Goal: Information Seeking & Learning: Check status

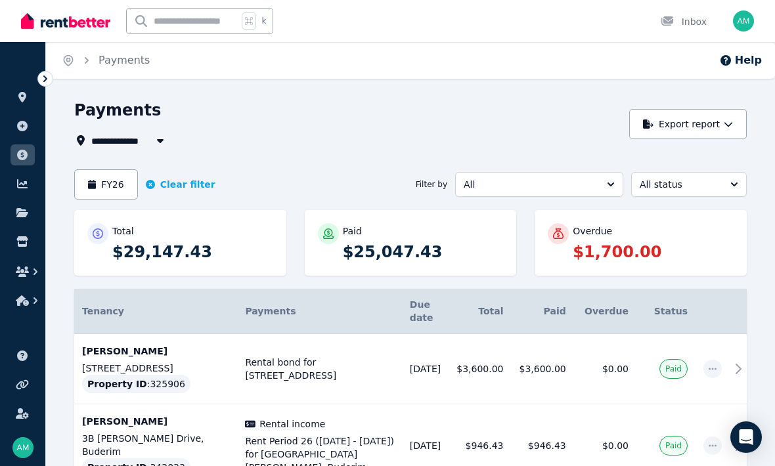
click at [22, 192] on link at bounding box center [23, 183] width 24 height 21
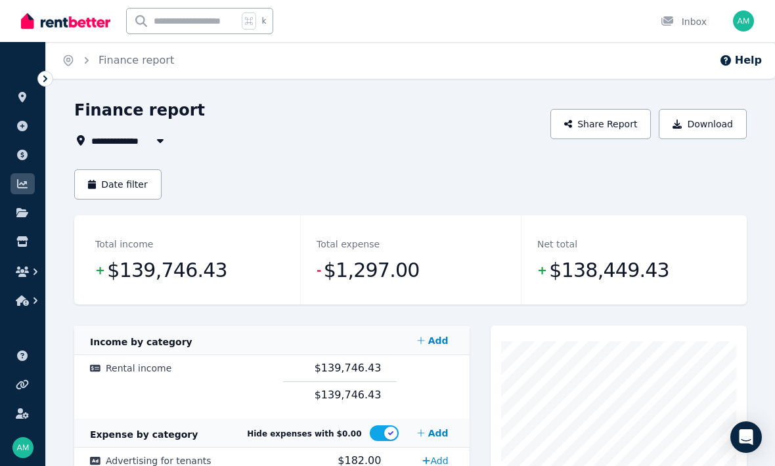
click at [158, 142] on icon "button" at bounding box center [160, 140] width 13 height 11
type input "**********"
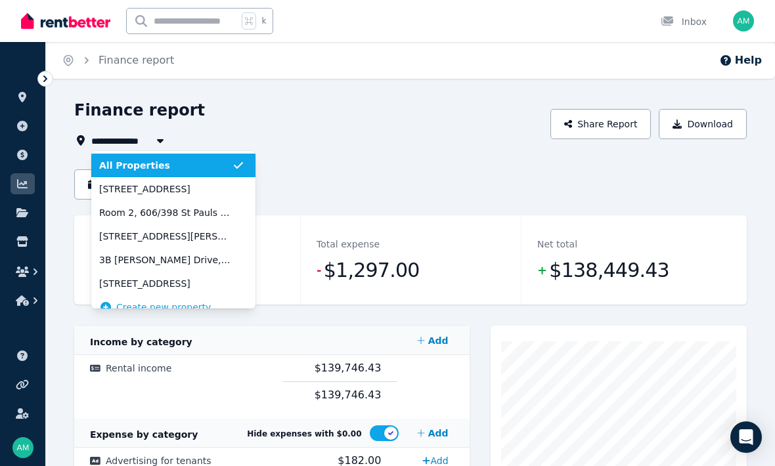
click at [156, 143] on icon "button" at bounding box center [160, 140] width 13 height 11
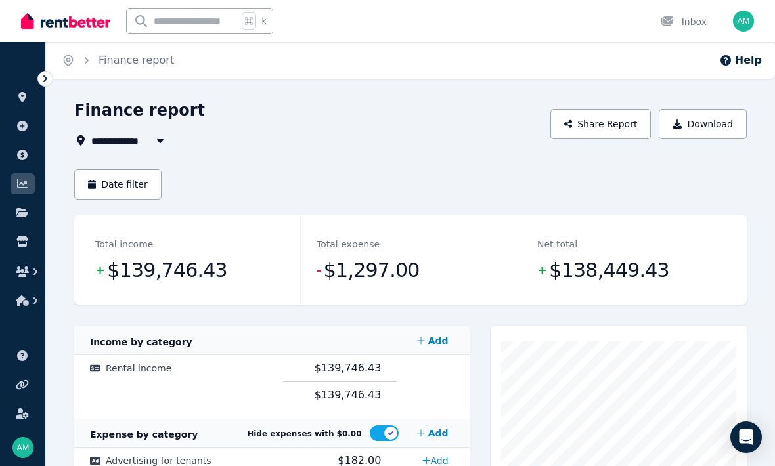
click at [109, 185] on button "Date filter" at bounding box center [117, 184] width 87 height 30
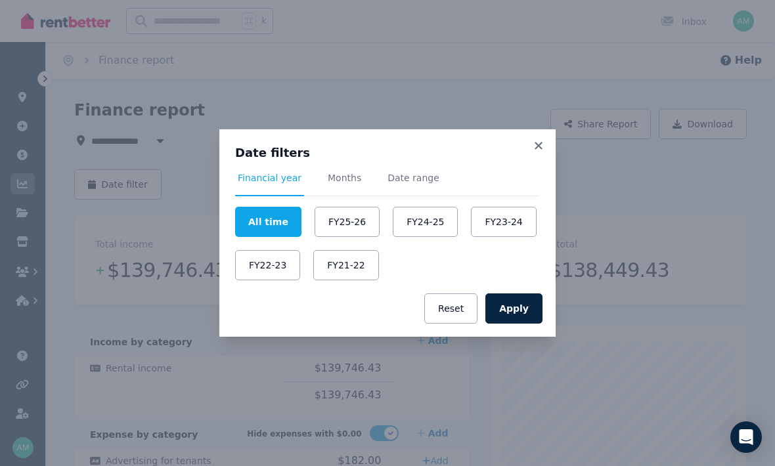
click at [403, 222] on button "FY24-25" at bounding box center [425, 222] width 65 height 30
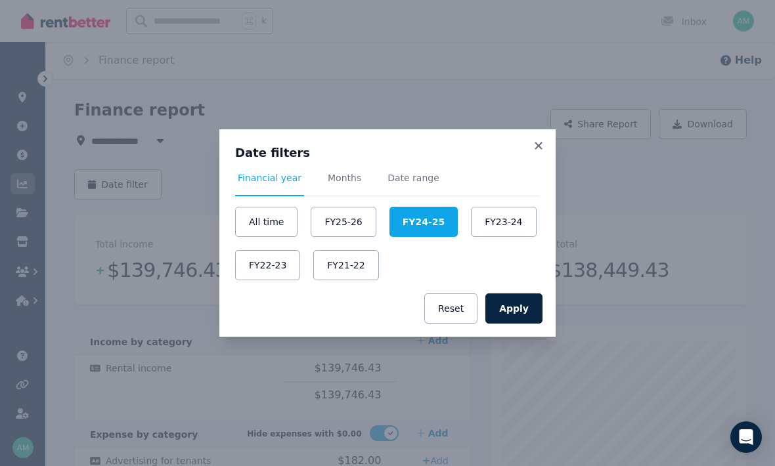
click at [518, 305] on button "Apply" at bounding box center [513, 309] width 57 height 30
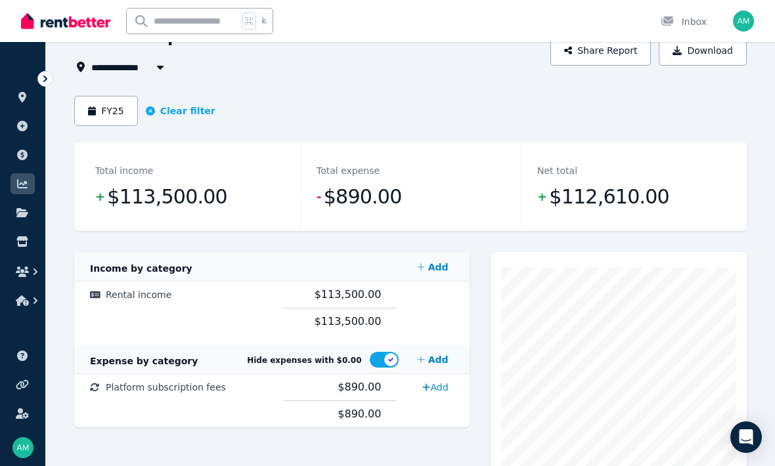
scroll to position [70, 0]
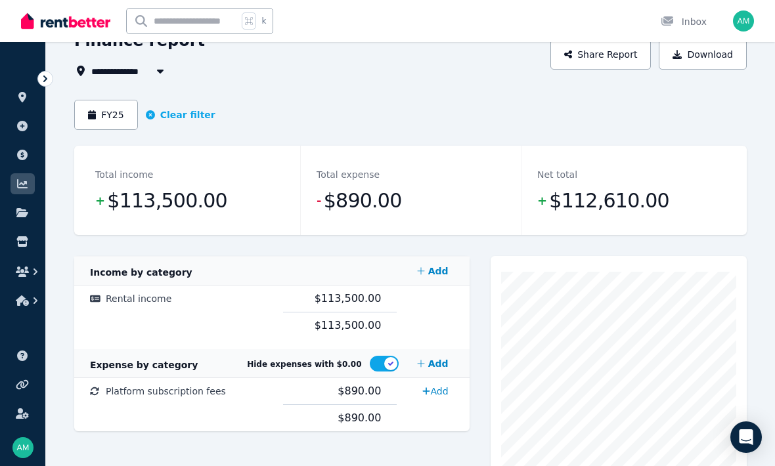
click at [100, 112] on button "FY25" at bounding box center [106, 115] width 64 height 30
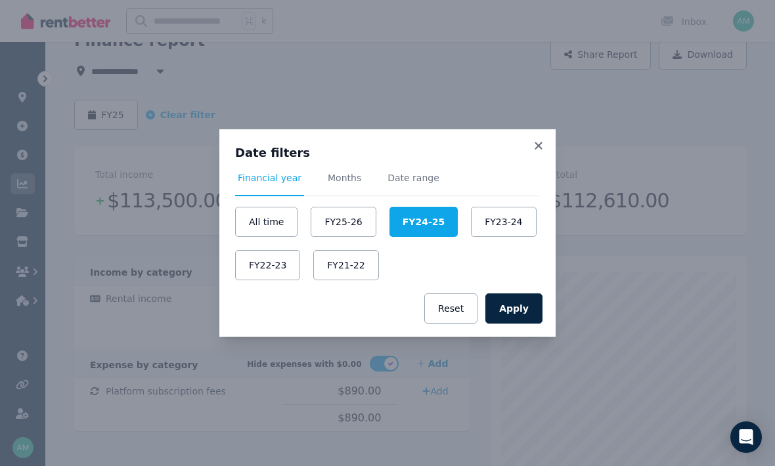
click at [514, 324] on button "Apply" at bounding box center [513, 309] width 57 height 30
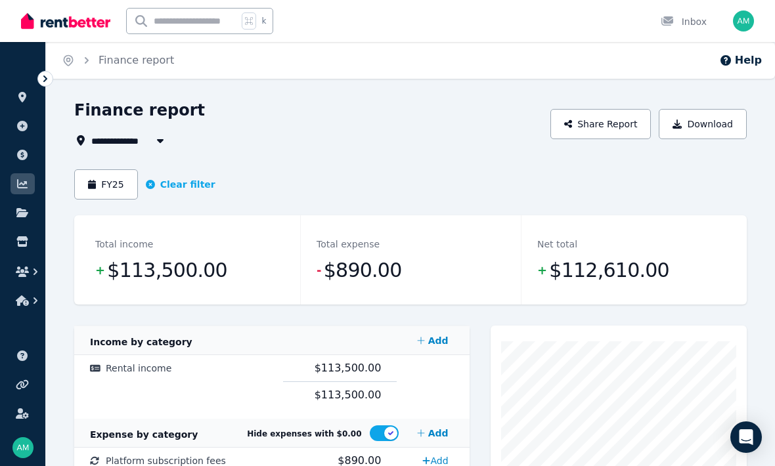
click at [106, 183] on button "FY25" at bounding box center [106, 184] width 64 height 30
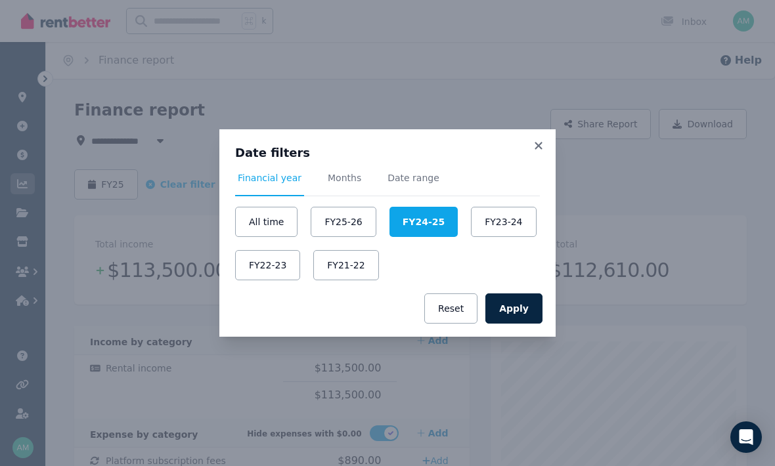
click at [339, 237] on button "FY25-26" at bounding box center [343, 222] width 65 height 30
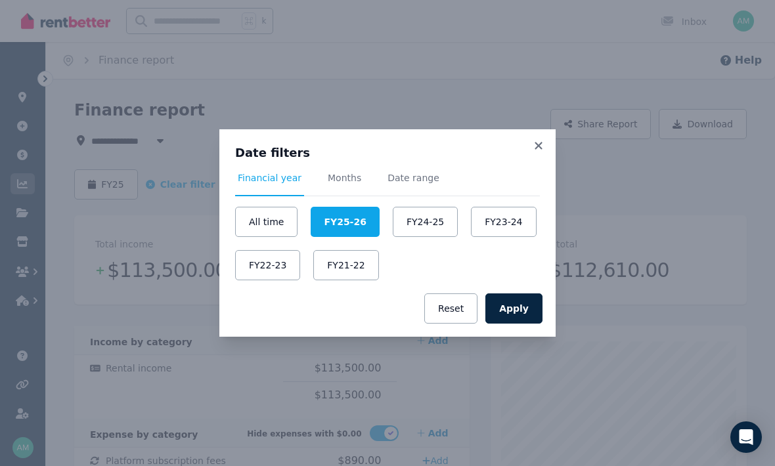
click at [510, 324] on button "Apply" at bounding box center [513, 309] width 57 height 30
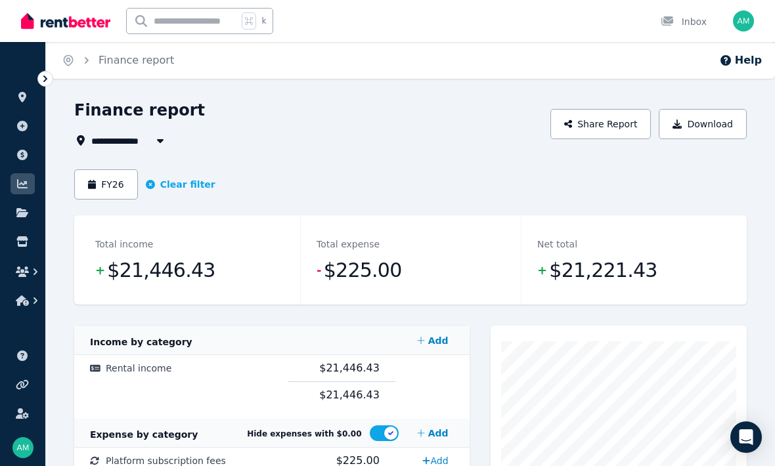
click at [24, 301] on icon "button" at bounding box center [22, 301] width 13 height 11
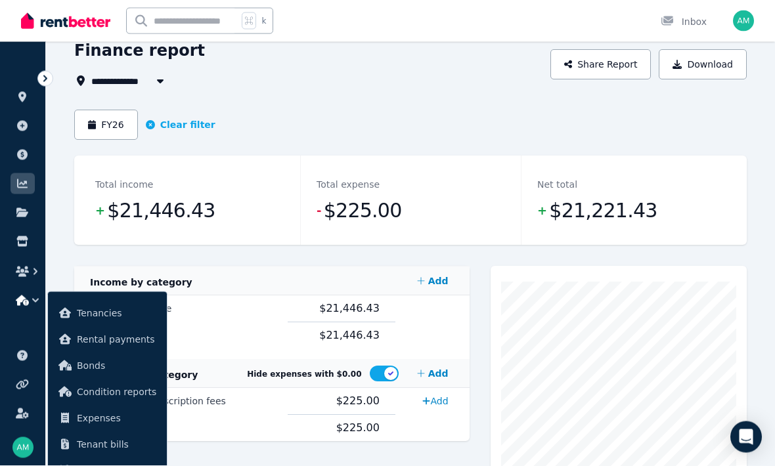
scroll to position [60, 0]
click at [83, 317] on span "Tenancies" at bounding box center [116, 313] width 79 height 16
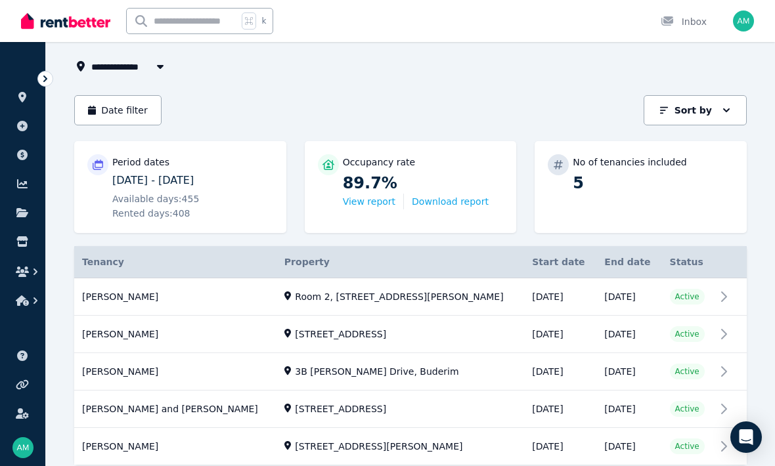
scroll to position [77, 0]
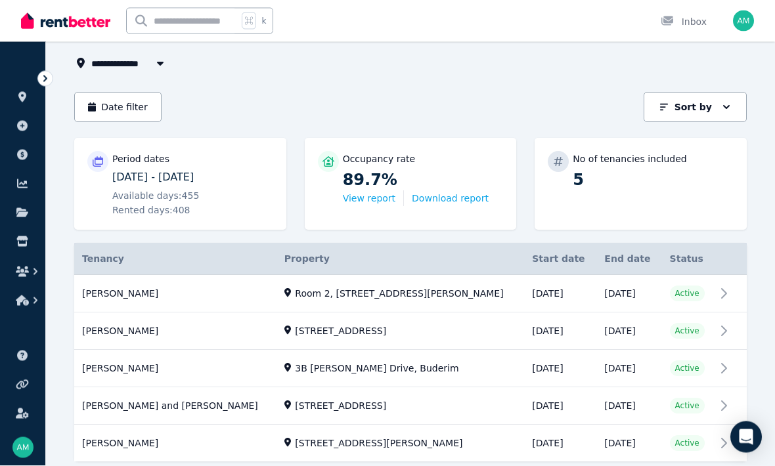
click at [364, 202] on button "View report" at bounding box center [369, 198] width 53 height 13
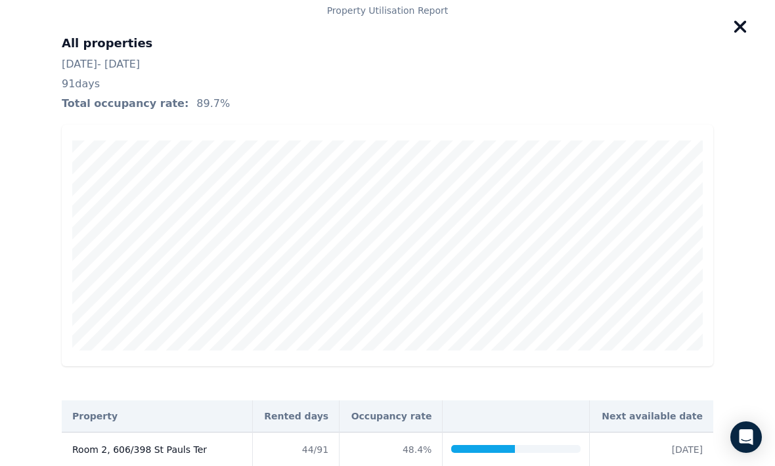
scroll to position [0, 0]
click at [743, 22] on icon "button" at bounding box center [740, 27] width 15 height 20
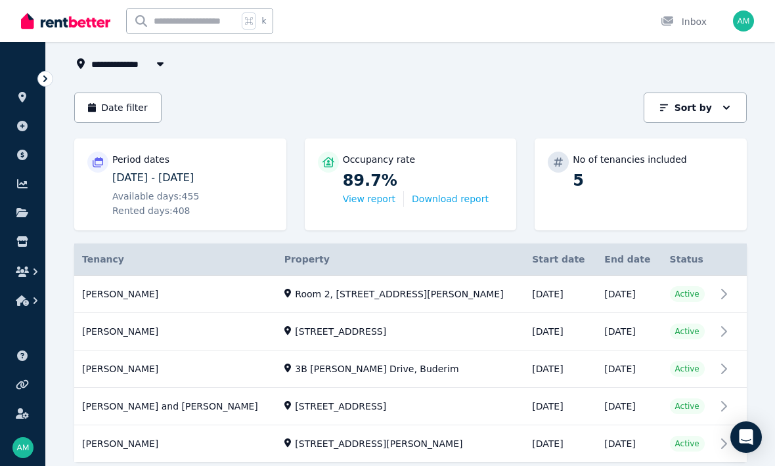
click at [23, 235] on link at bounding box center [23, 241] width 24 height 21
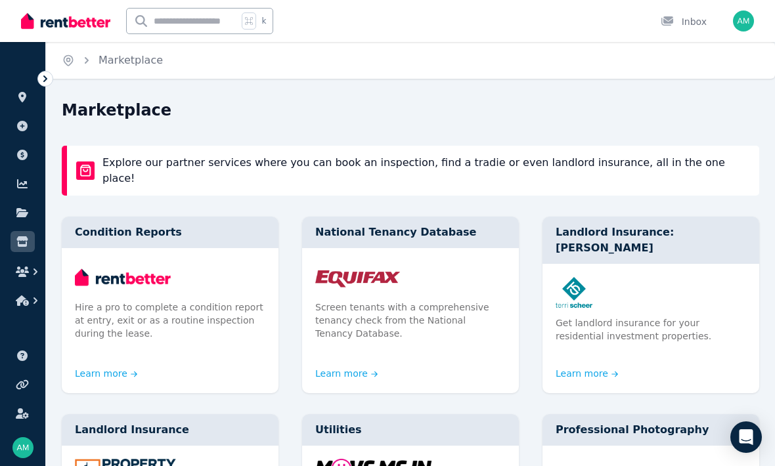
click at [21, 219] on link at bounding box center [23, 212] width 24 height 21
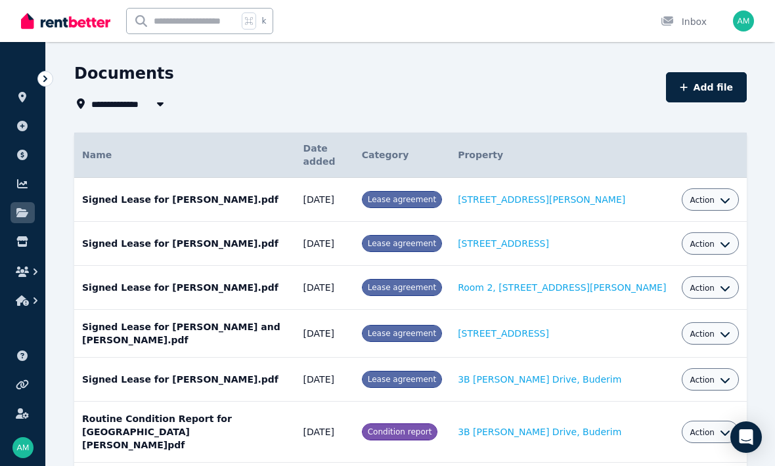
scroll to position [35, 0]
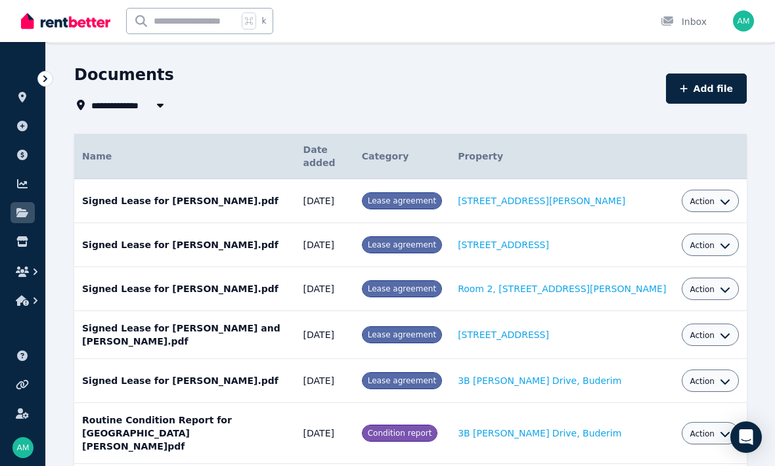
click at [20, 177] on link at bounding box center [23, 183] width 24 height 21
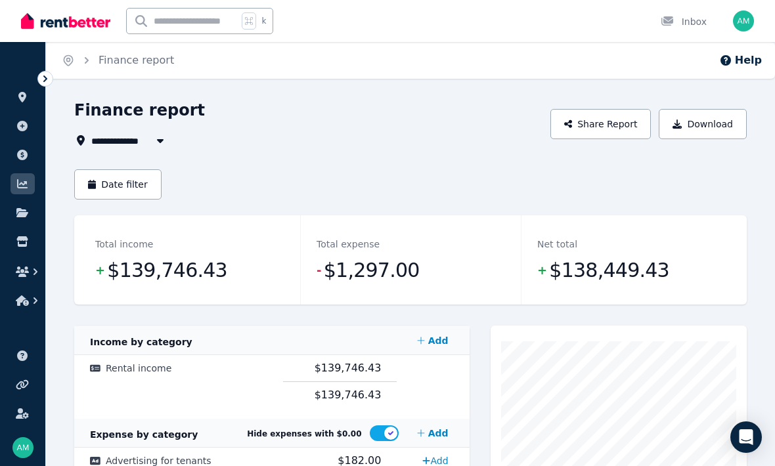
click at [21, 186] on icon at bounding box center [22, 184] width 13 height 11
click at [24, 181] on icon at bounding box center [22, 184] width 13 height 11
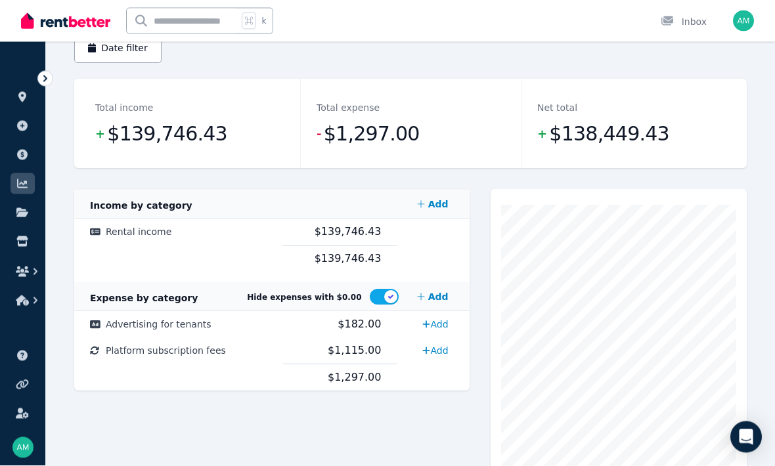
scroll to position [137, 0]
click at [25, 424] on link at bounding box center [23, 413] width 24 height 21
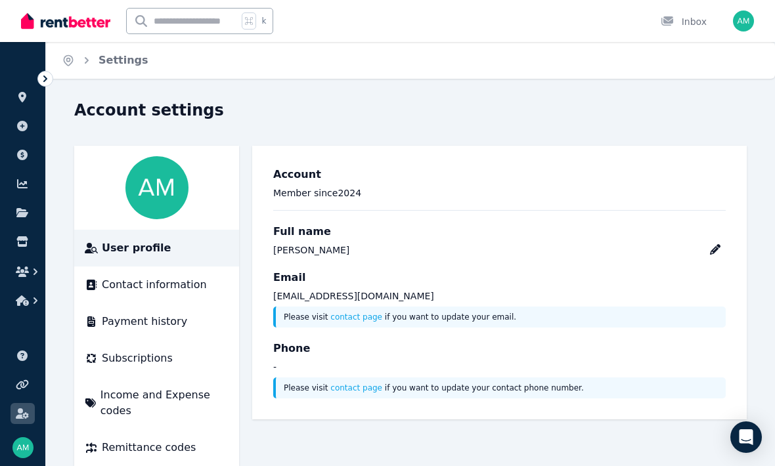
click at [25, 236] on link at bounding box center [23, 241] width 24 height 21
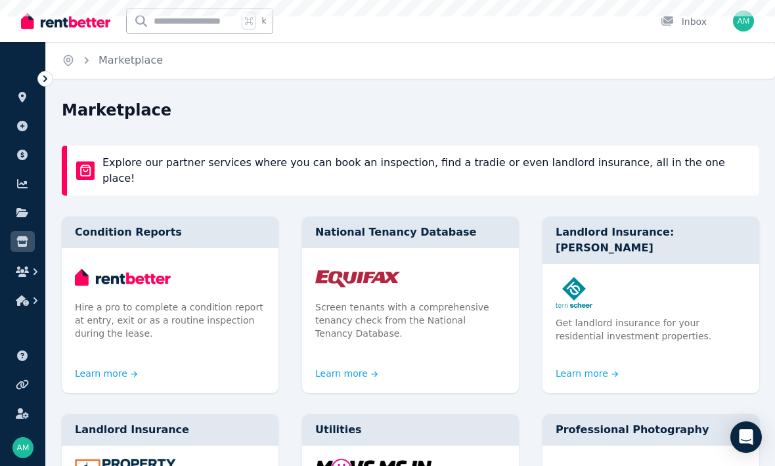
click at [25, 97] on icon at bounding box center [22, 97] width 8 height 11
